Goal: Task Accomplishment & Management: Use online tool/utility

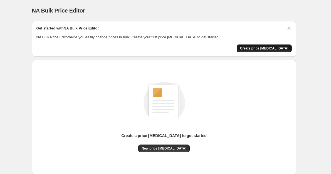
click at [274, 51] on button "Create price change job" at bounding box center [264, 49] width 55 height 8
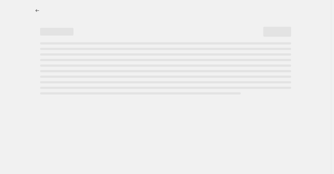
select select "percentage"
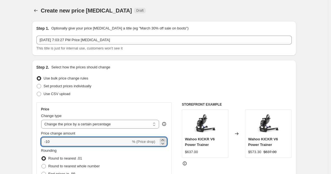
click at [164, 140] on icon at bounding box center [163, 141] width 6 height 6
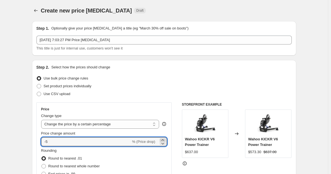
click at [164, 140] on icon at bounding box center [163, 141] width 6 height 6
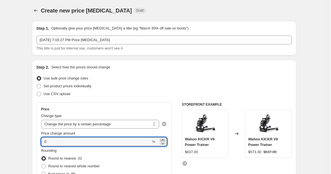
click at [164, 140] on icon at bounding box center [163, 141] width 6 height 6
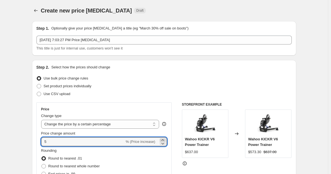
click at [164, 140] on icon at bounding box center [163, 141] width 6 height 6
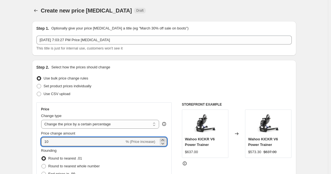
click at [164, 140] on icon at bounding box center [163, 141] width 6 height 6
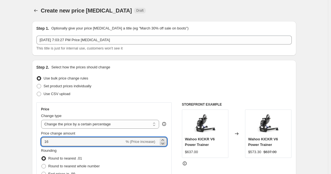
click at [165, 144] on icon at bounding box center [163, 144] width 3 height 2
type input "15"
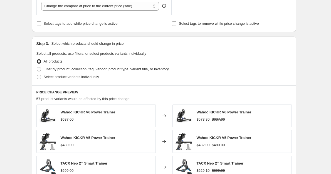
scroll to position [226, 0]
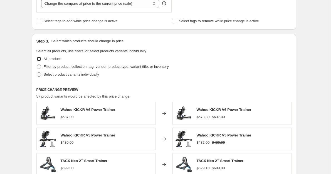
click at [62, 75] on span "Select product variants individually" at bounding box center [71, 74] width 55 height 4
click at [37, 73] on input "Select product variants individually" at bounding box center [37, 72] width 0 height 0
radio input "true"
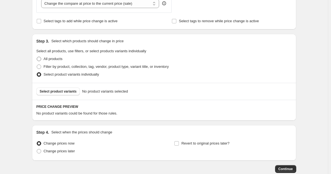
click at [51, 63] on label "All products" at bounding box center [49, 59] width 26 height 8
click at [37, 57] on input "All products" at bounding box center [37, 57] width 0 height 0
radio input "true"
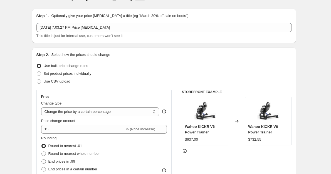
scroll to position [12, 0]
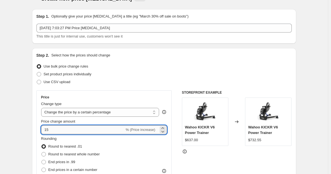
click at [115, 129] on input "15" at bounding box center [83, 130] width 84 height 9
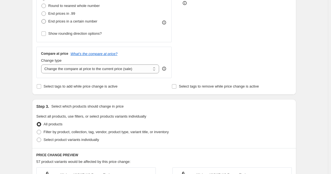
scroll to position [162, 0]
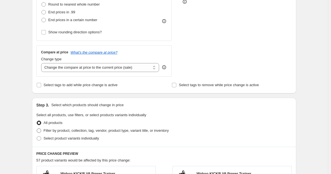
type input "10"
click at [41, 133] on span at bounding box center [38, 130] width 5 height 5
click at [37, 129] on input "Filter by product, collection, tag, vendor, product type, variant title, or inv…" at bounding box center [37, 129] width 0 height 0
radio input "true"
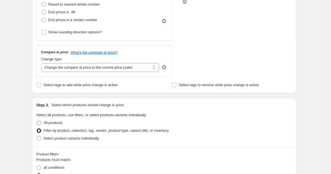
click at [44, 125] on label "All products" at bounding box center [49, 123] width 26 height 8
click at [37, 121] on input "All products" at bounding box center [37, 121] width 0 height 0
radio input "true"
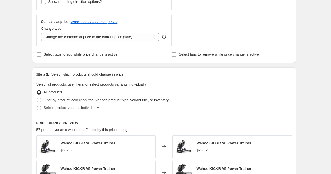
scroll to position [191, 0]
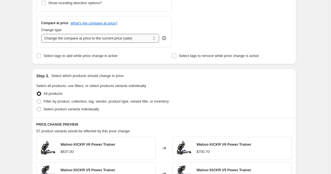
click at [99, 41] on select "Change the compare at price to the current price (sale) Change the compare at p…" at bounding box center [100, 38] width 118 height 9
select select "remove"
click at [42, 34] on select "Change the compare at price to the current price (sale) Change the compare at p…" at bounding box center [100, 38] width 118 height 9
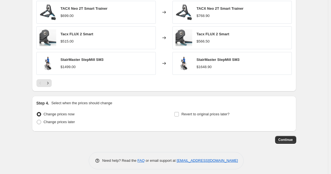
scroll to position [383, 0]
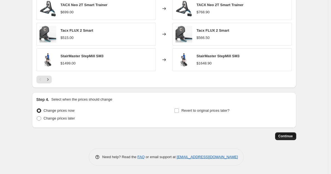
click at [278, 137] on button "Continue" at bounding box center [285, 137] width 21 height 8
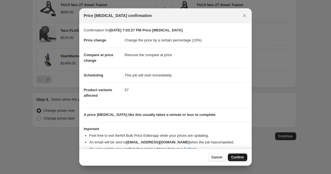
click at [238, 157] on span "Confirm" at bounding box center [237, 157] width 13 height 4
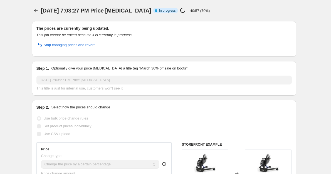
select select "percentage"
select select "remove"
